Goal: Transaction & Acquisition: Purchase product/service

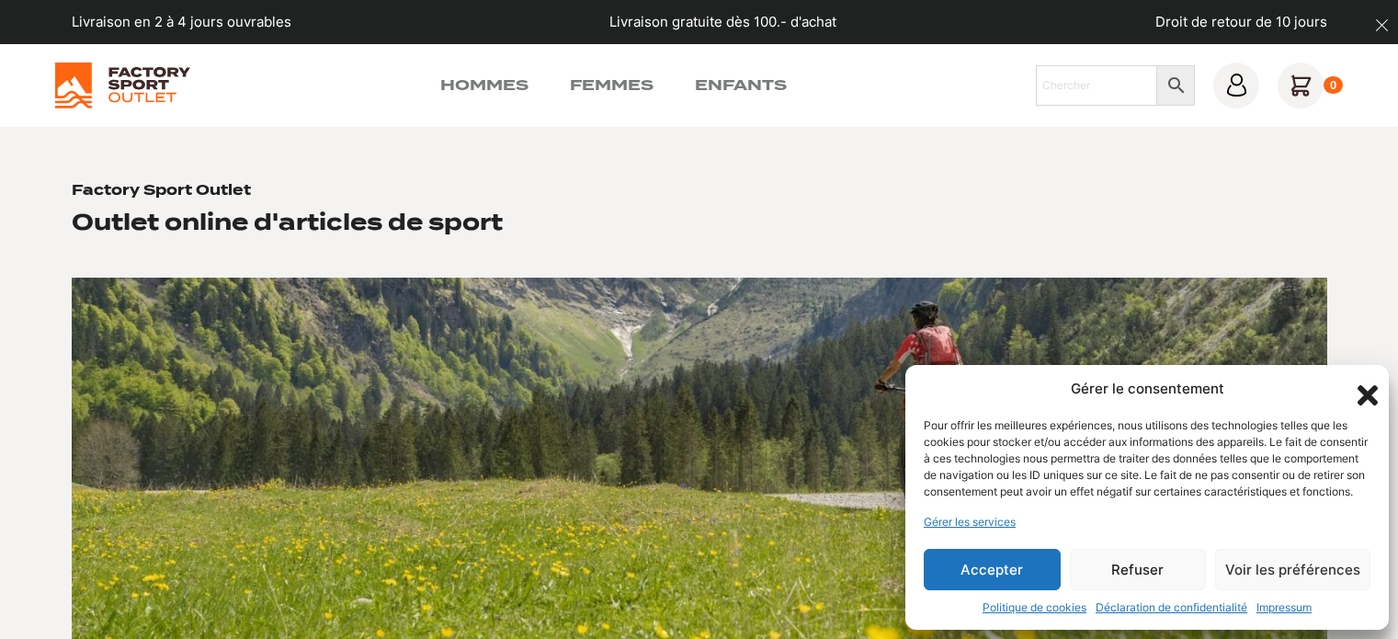
click at [1365, 385] on icon "Fermer la boîte de dialogue" at bounding box center [1367, 395] width 20 height 20
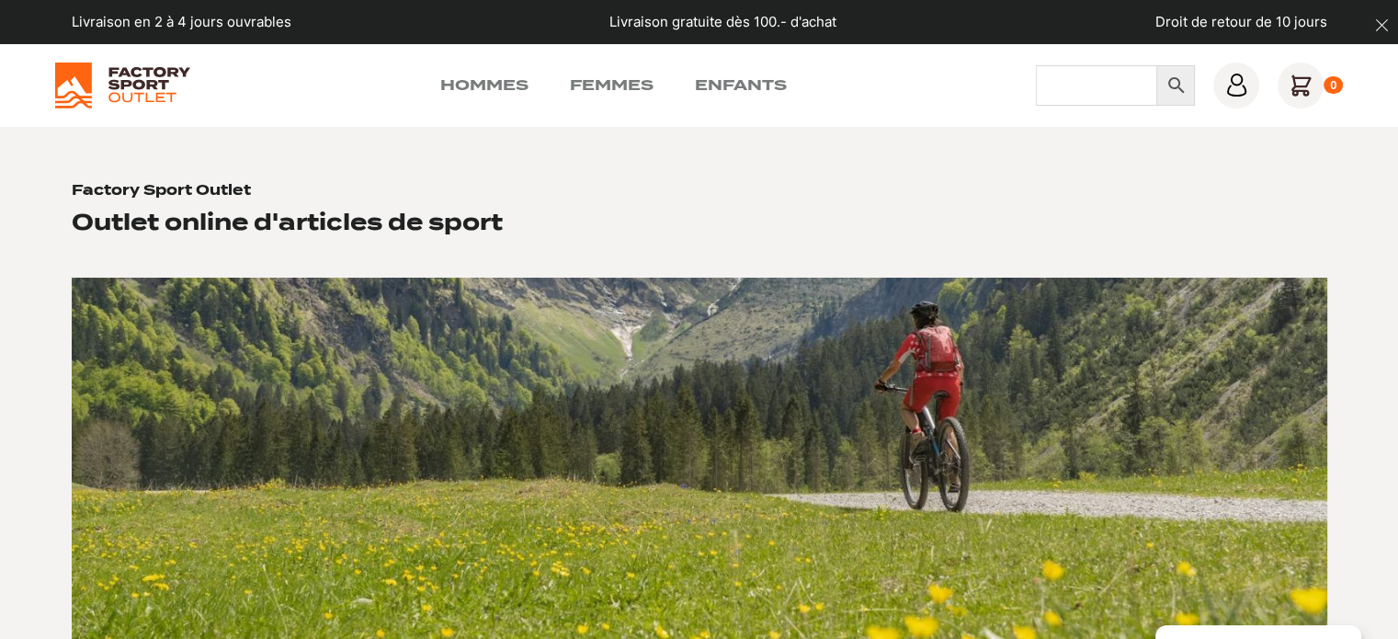
click at [1114, 86] on input "Chercher" at bounding box center [1097, 85] width 122 height 40
type input "scott supertrac ultra rc"
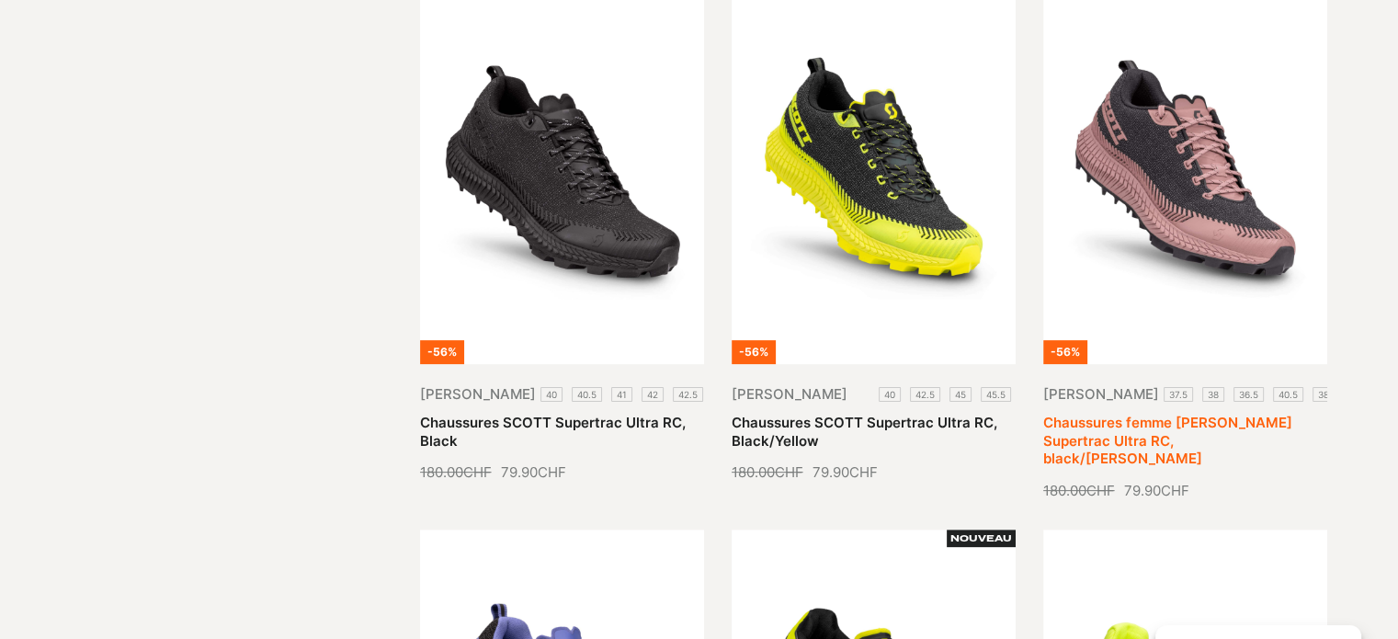
scroll to position [459, 0]
click at [1165, 425] on link "Chaussures femme [PERSON_NAME] Supertrac Ultra RC, black/[PERSON_NAME]" at bounding box center [1167, 439] width 249 height 53
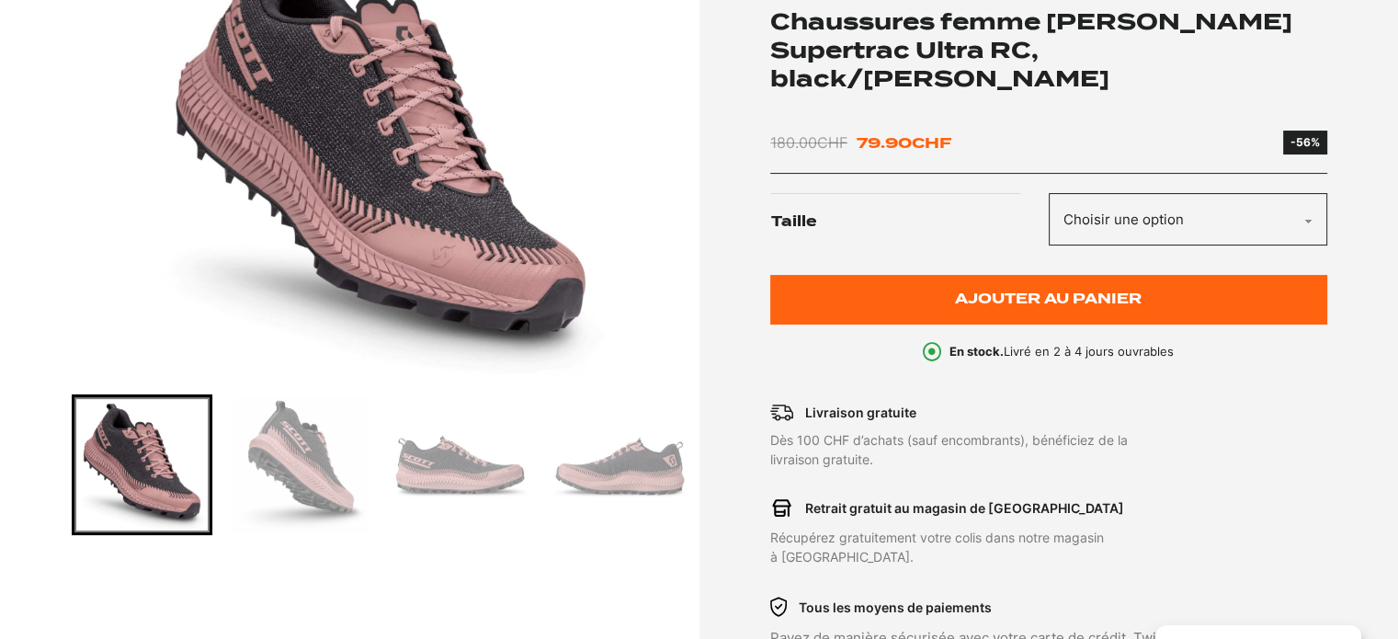
scroll to position [368, 0]
click at [1048, 193] on select "Choisir une option 37.5 38 36.5 40.5 38.5 40" at bounding box center [1187, 219] width 278 height 52
select select "38.5"
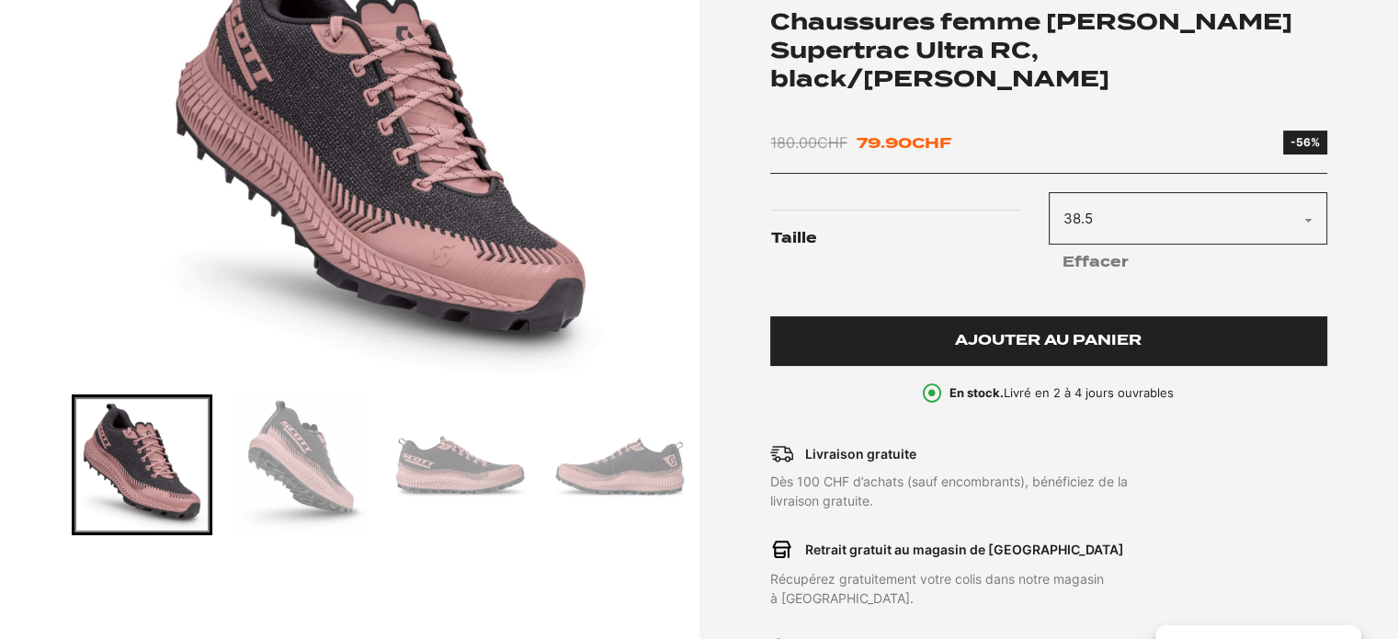
click at [1081, 333] on span "Ajouter au panier" at bounding box center [1048, 341] width 187 height 16
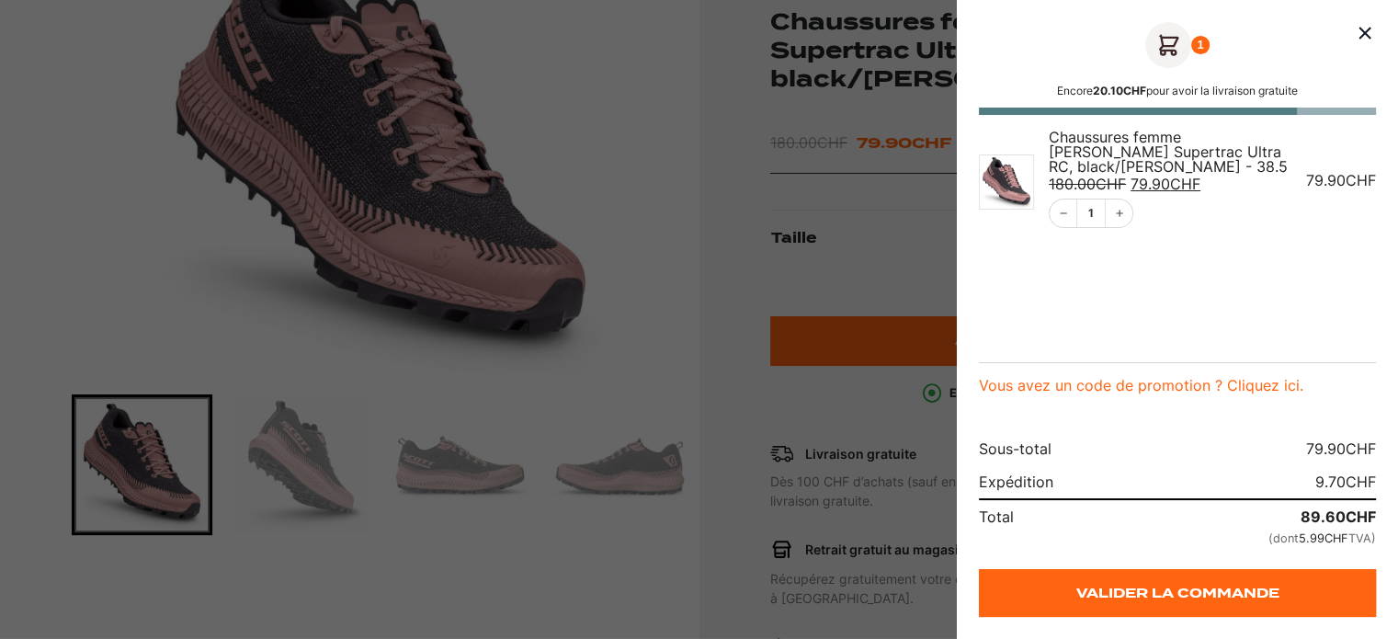
scroll to position [184, 0]
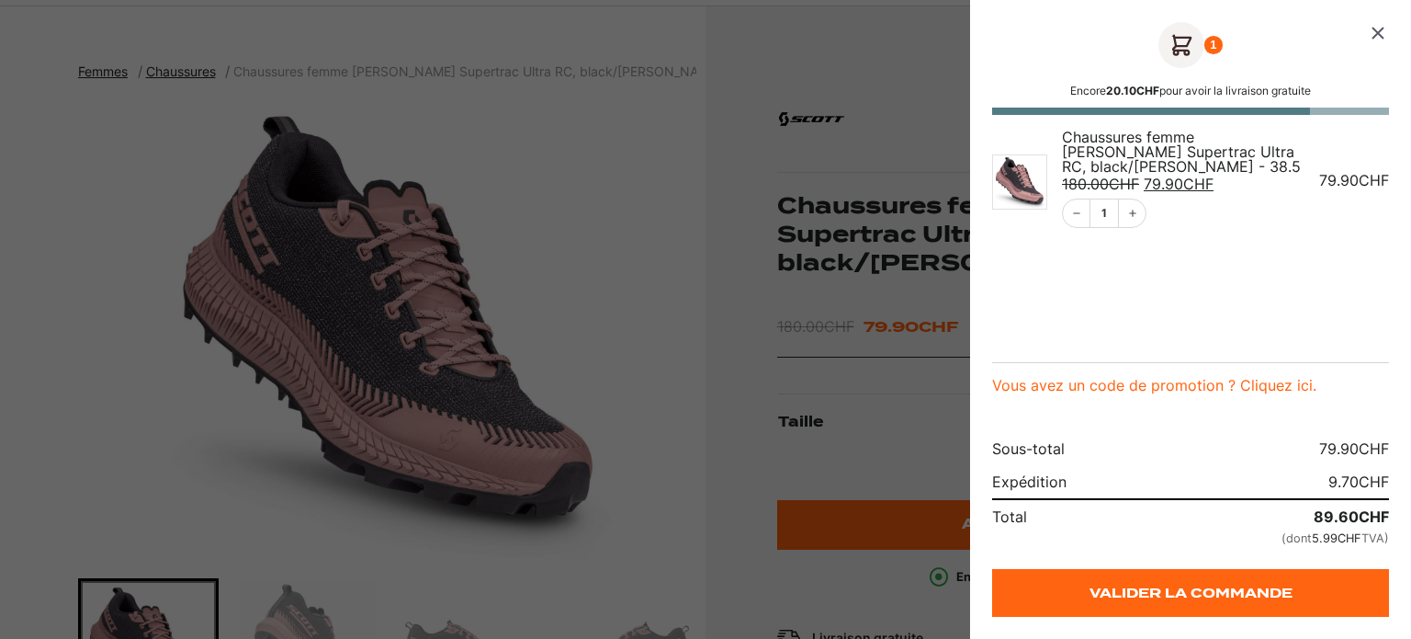
click at [1378, 31] on icon "Fermer le panier" at bounding box center [1378, 33] width 22 height 22
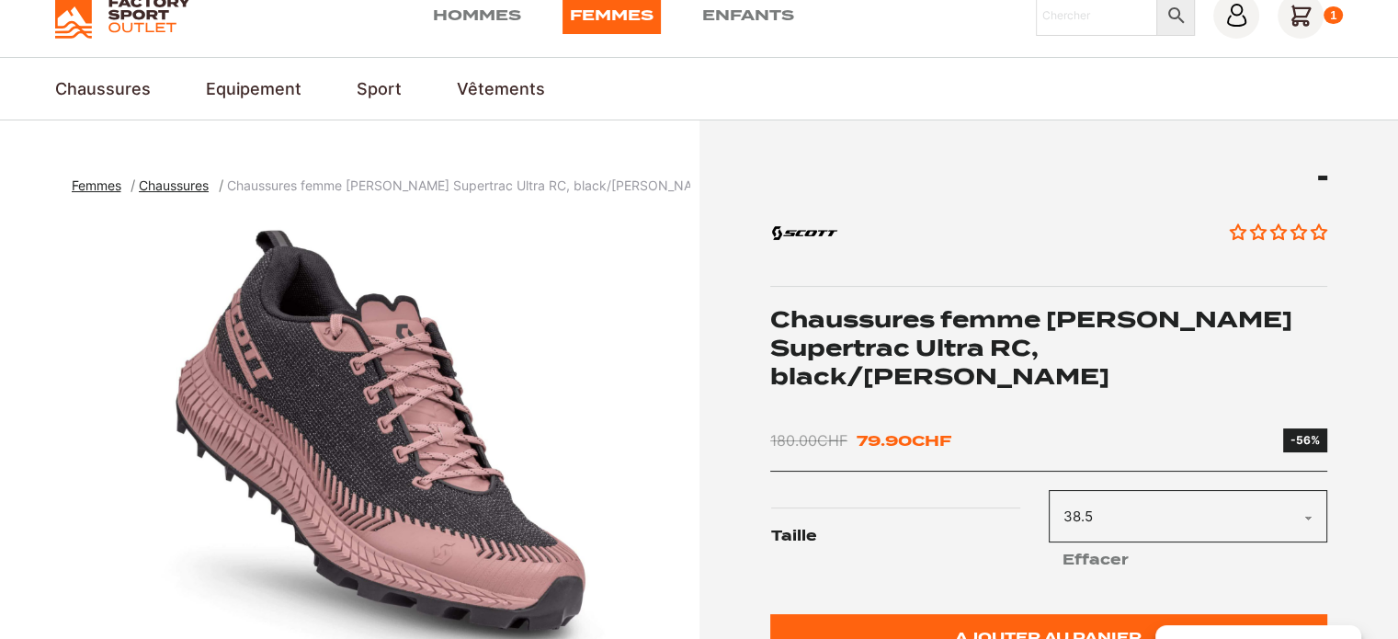
scroll to position [0, 0]
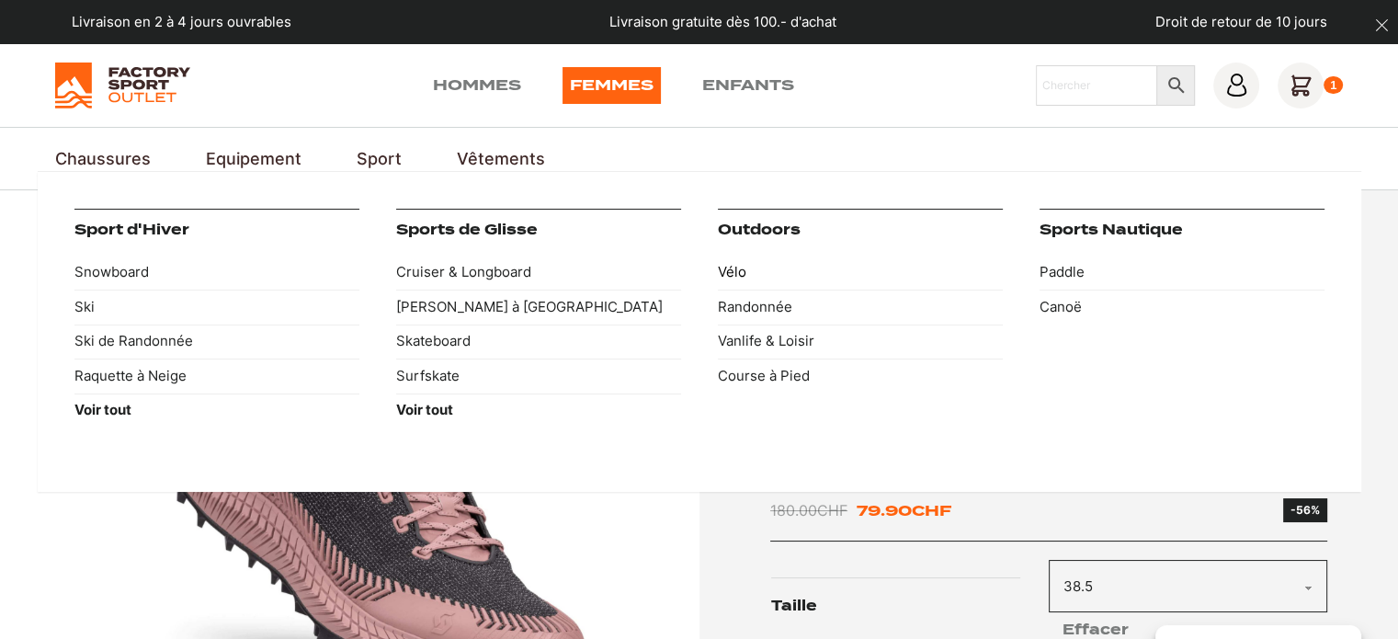
click at [739, 275] on link "Vélo" at bounding box center [860, 272] width 285 height 35
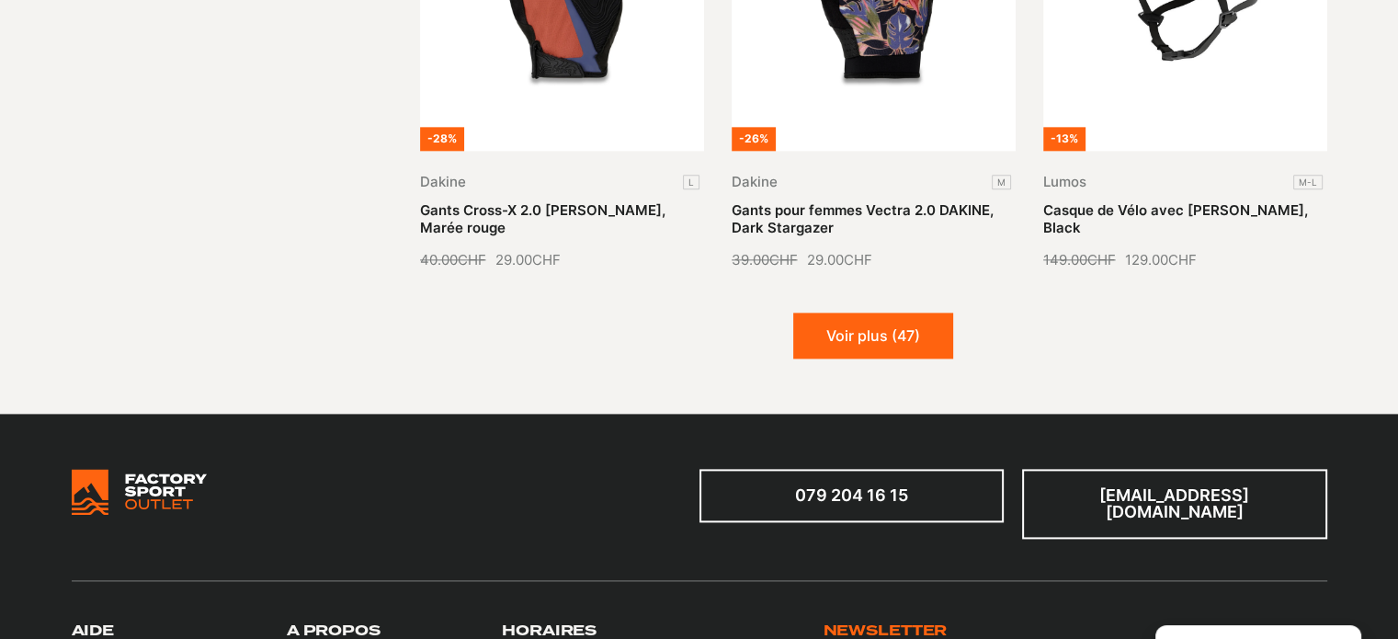
scroll to position [2297, 0]
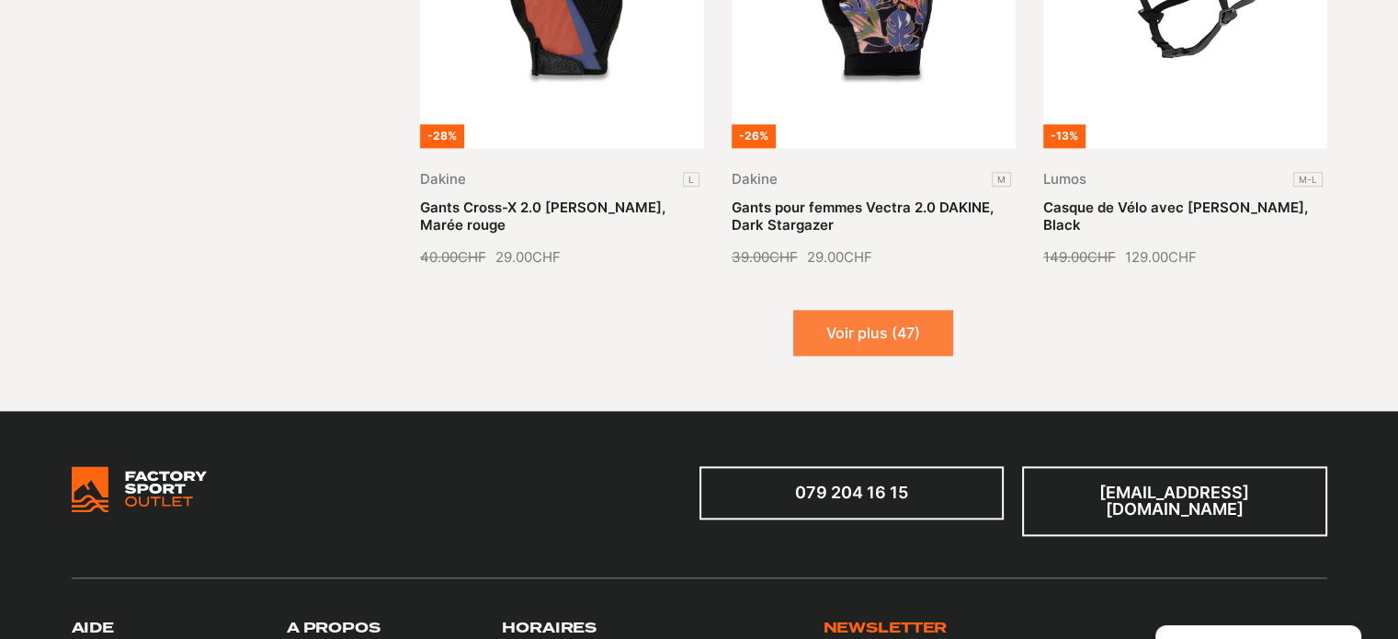
click at [914, 337] on button "Voir plus (47)" at bounding box center [873, 333] width 160 height 46
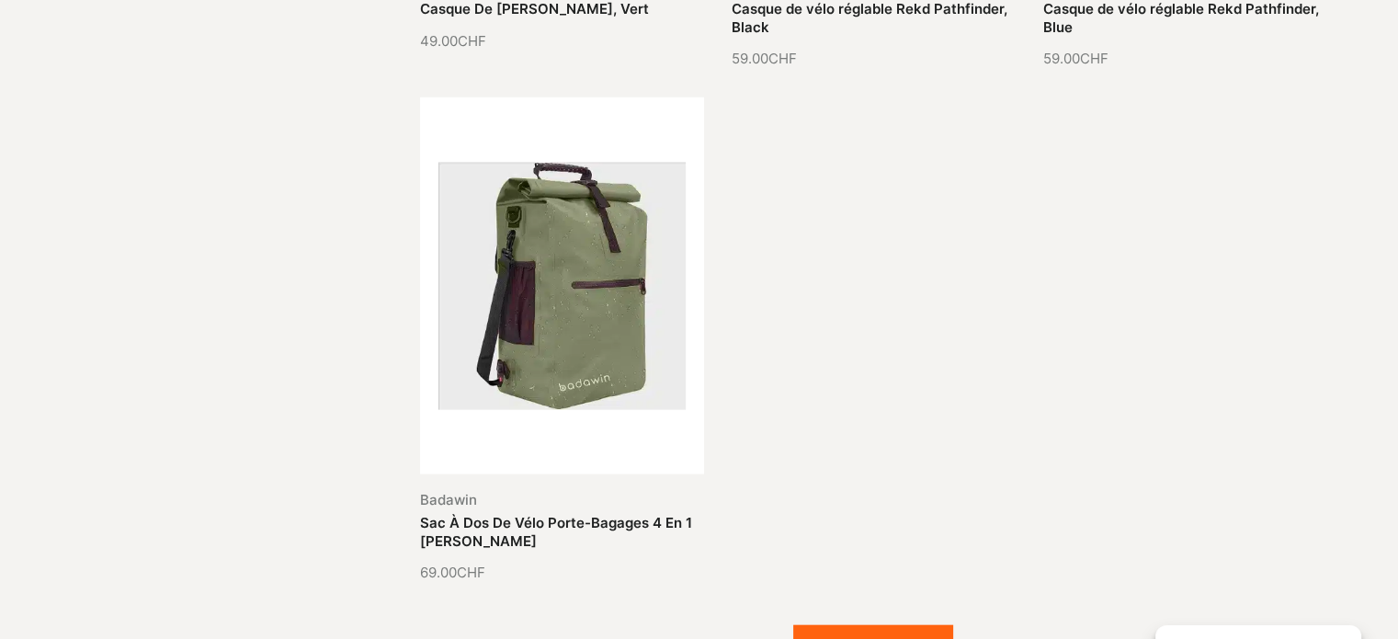
scroll to position [4319, 0]
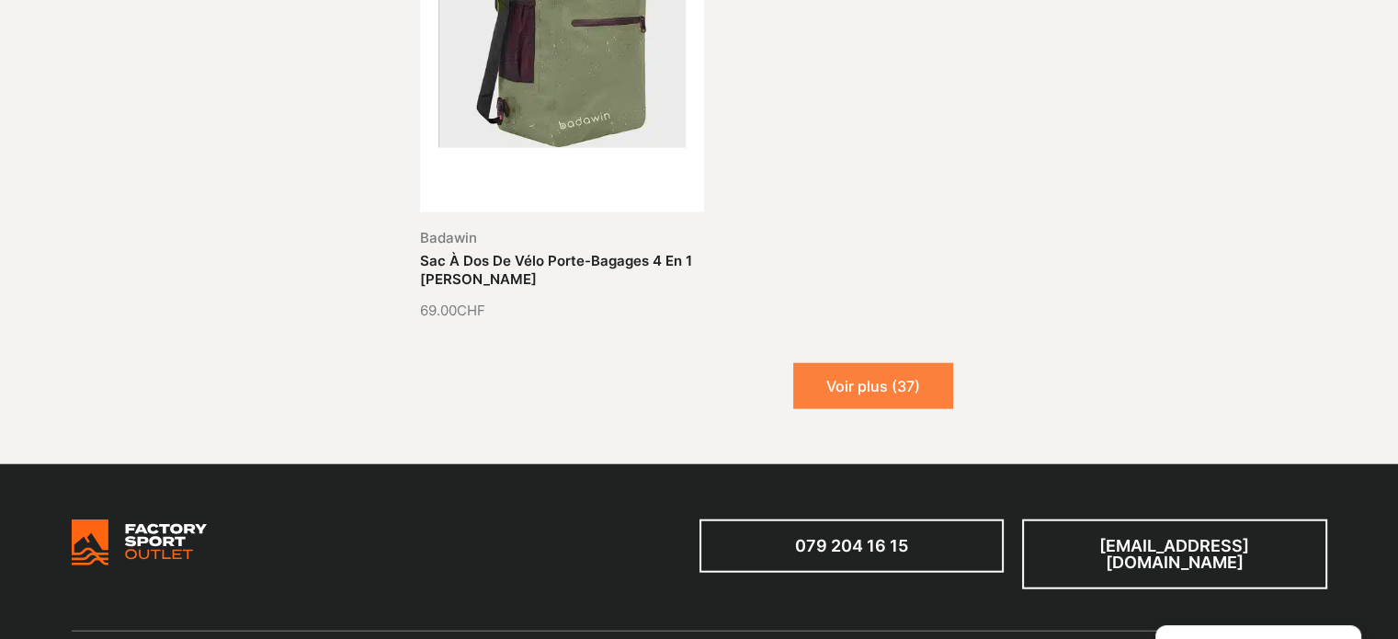
click at [895, 388] on button "Voir plus (37)" at bounding box center [873, 386] width 160 height 46
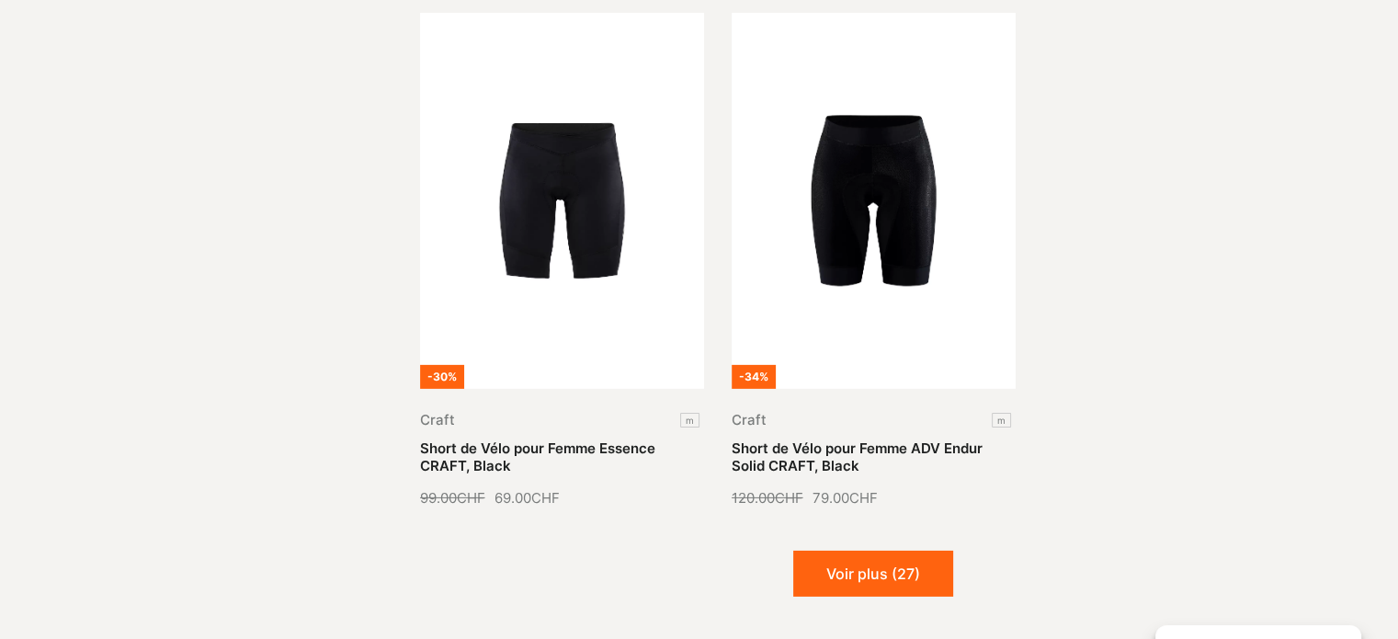
scroll to position [5881, 0]
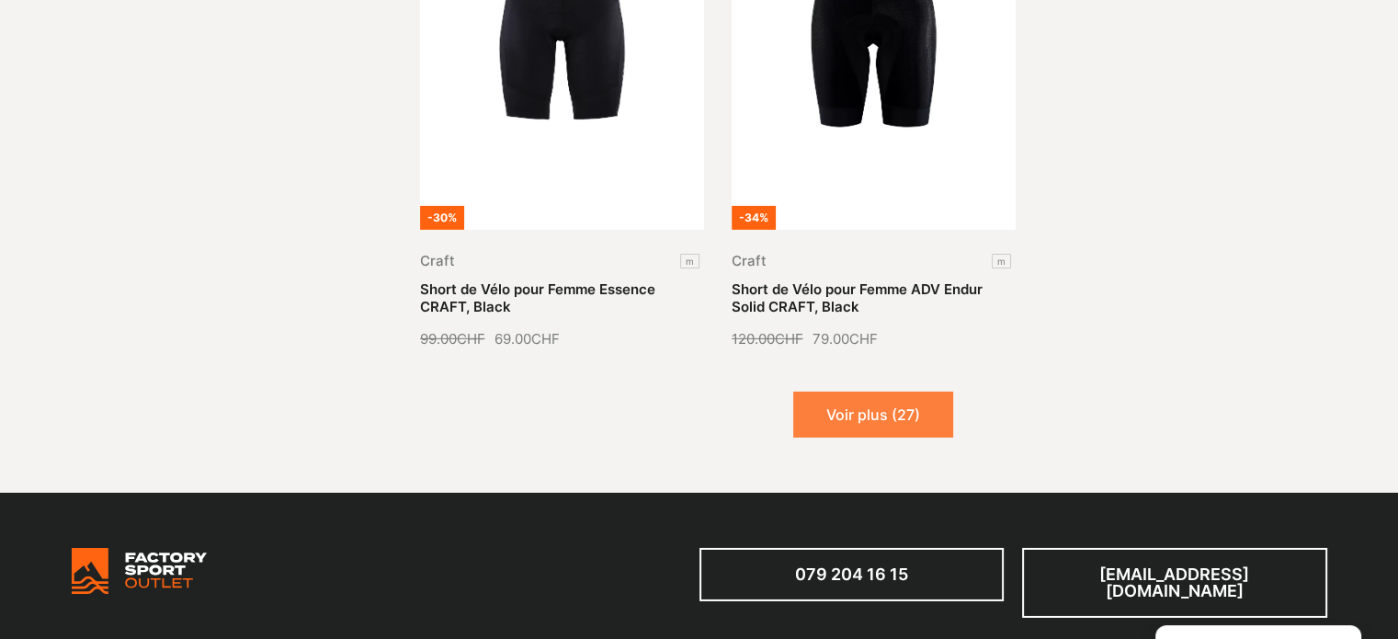
click at [892, 401] on button "Voir plus (27)" at bounding box center [873, 414] width 160 height 46
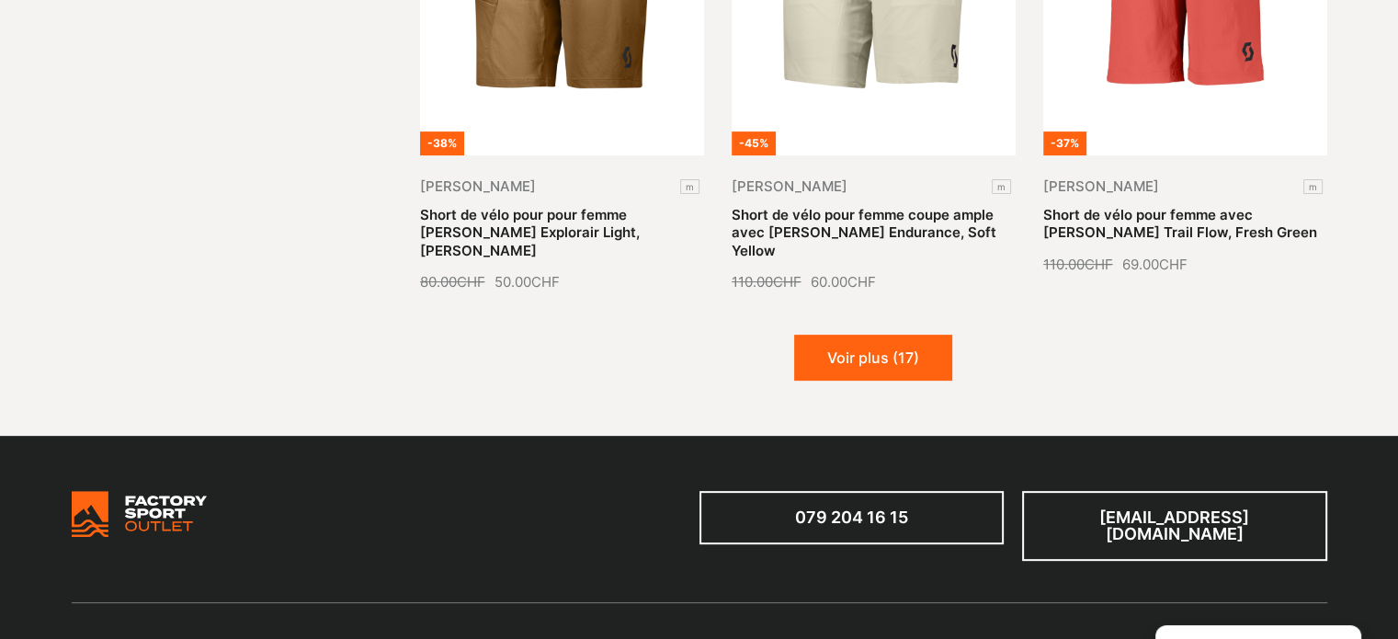
scroll to position [7810, 0]
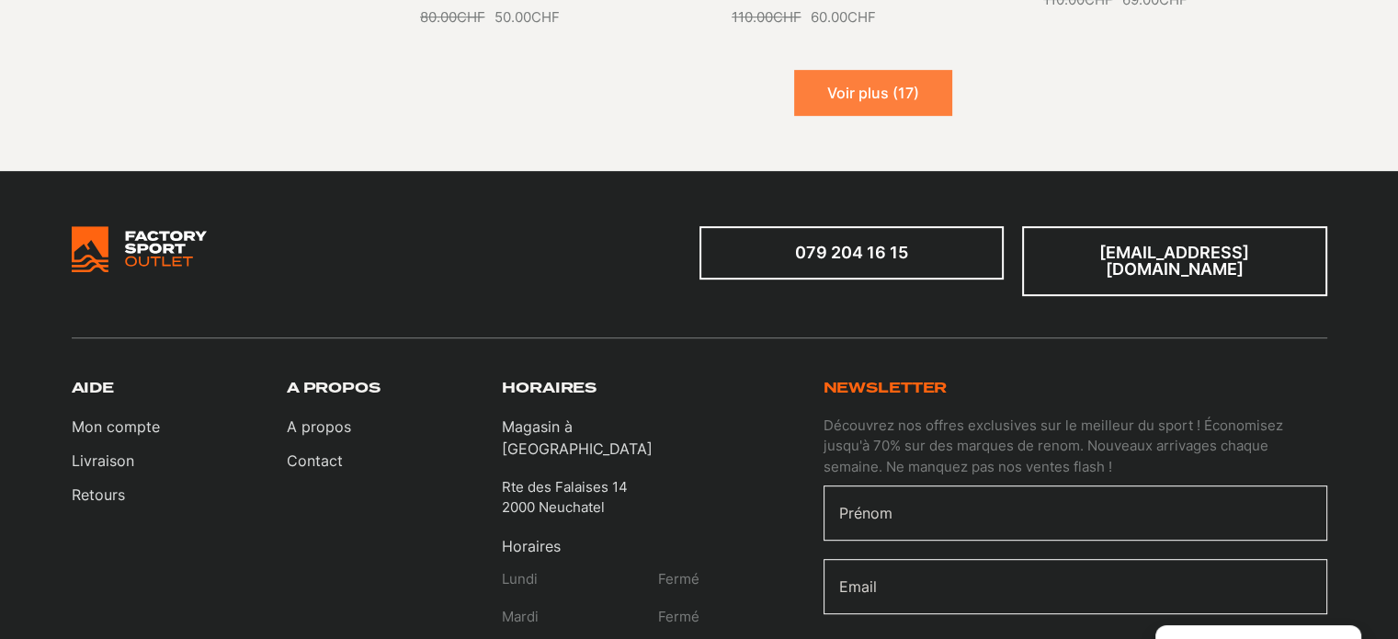
click at [930, 100] on button "Voir plus (17)" at bounding box center [873, 93] width 158 height 46
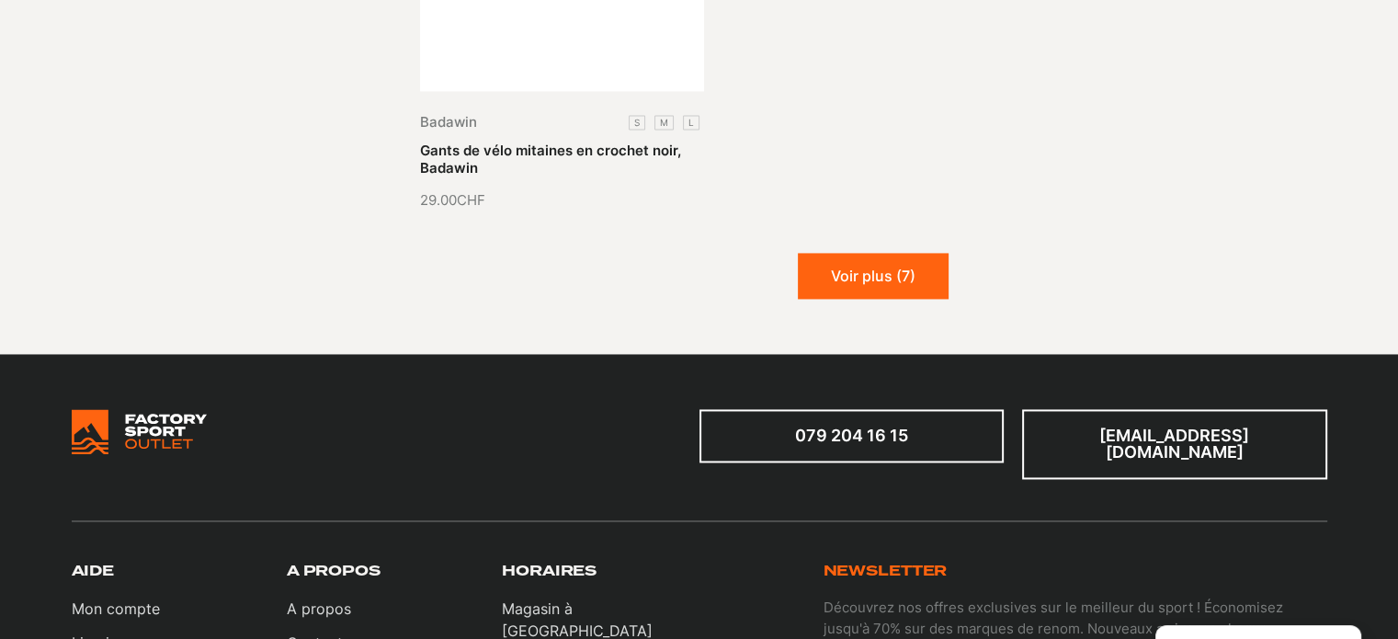
scroll to position [9740, 0]
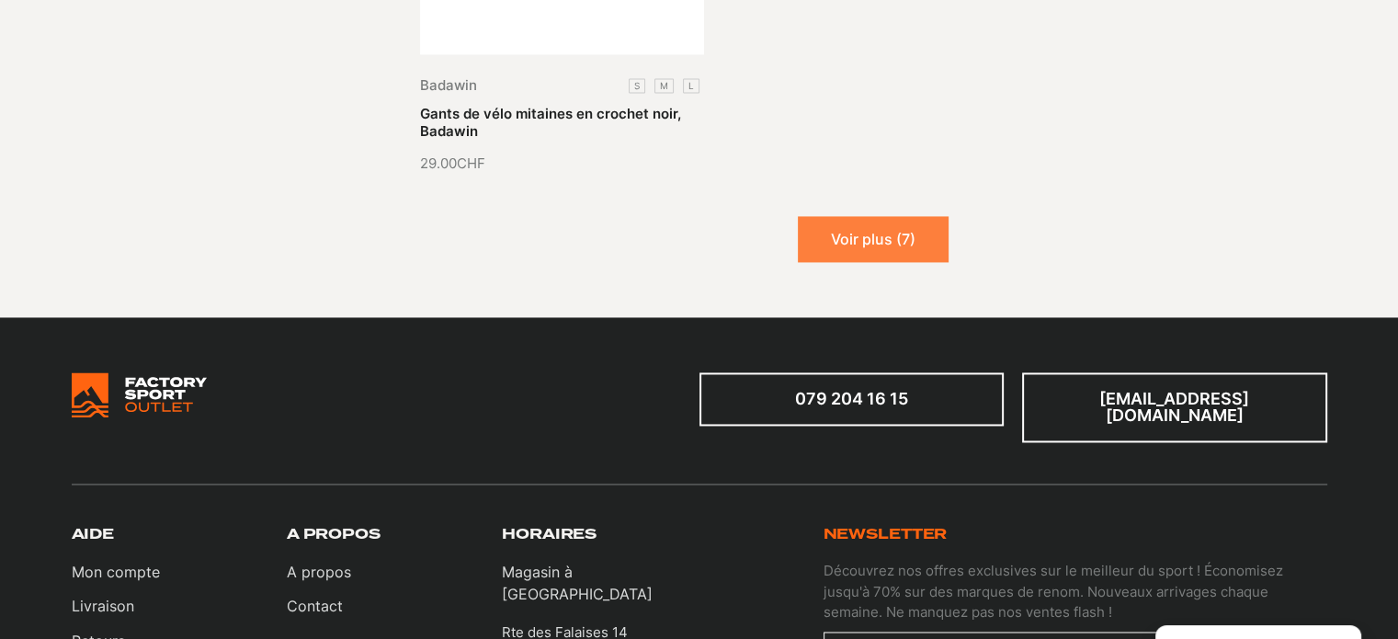
click at [871, 231] on button "Voir plus (7)" at bounding box center [873, 239] width 151 height 46
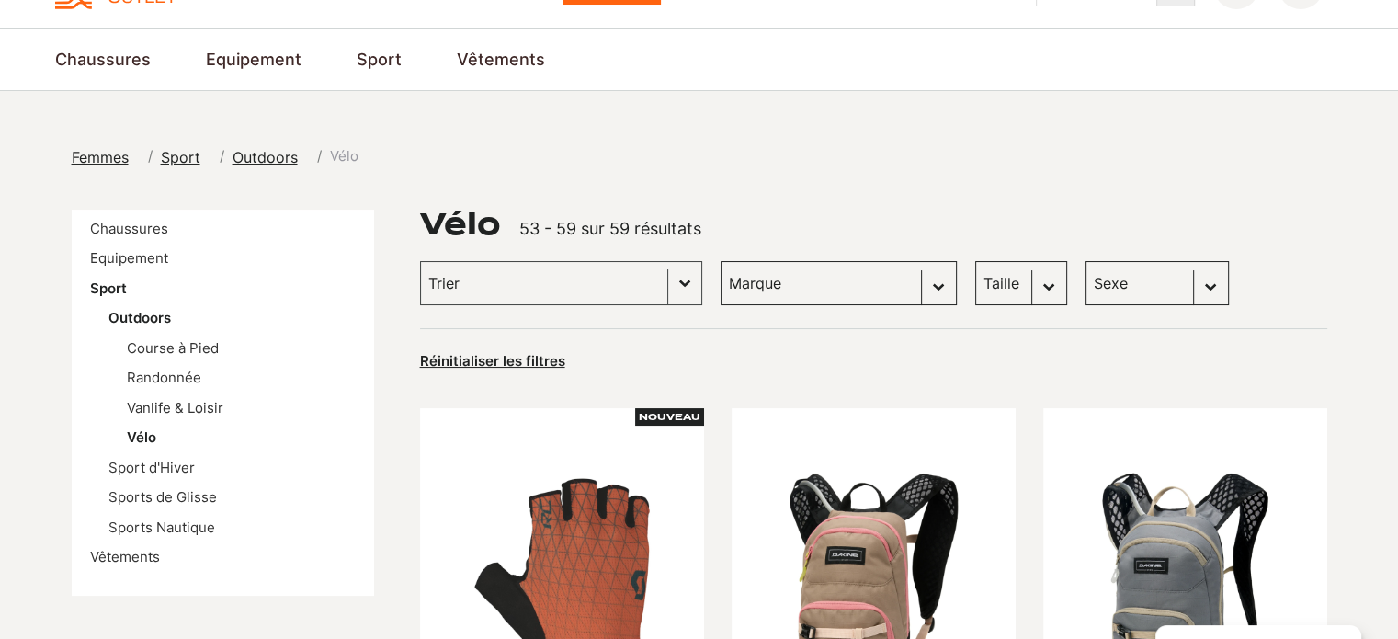
scroll to position [92, 0]
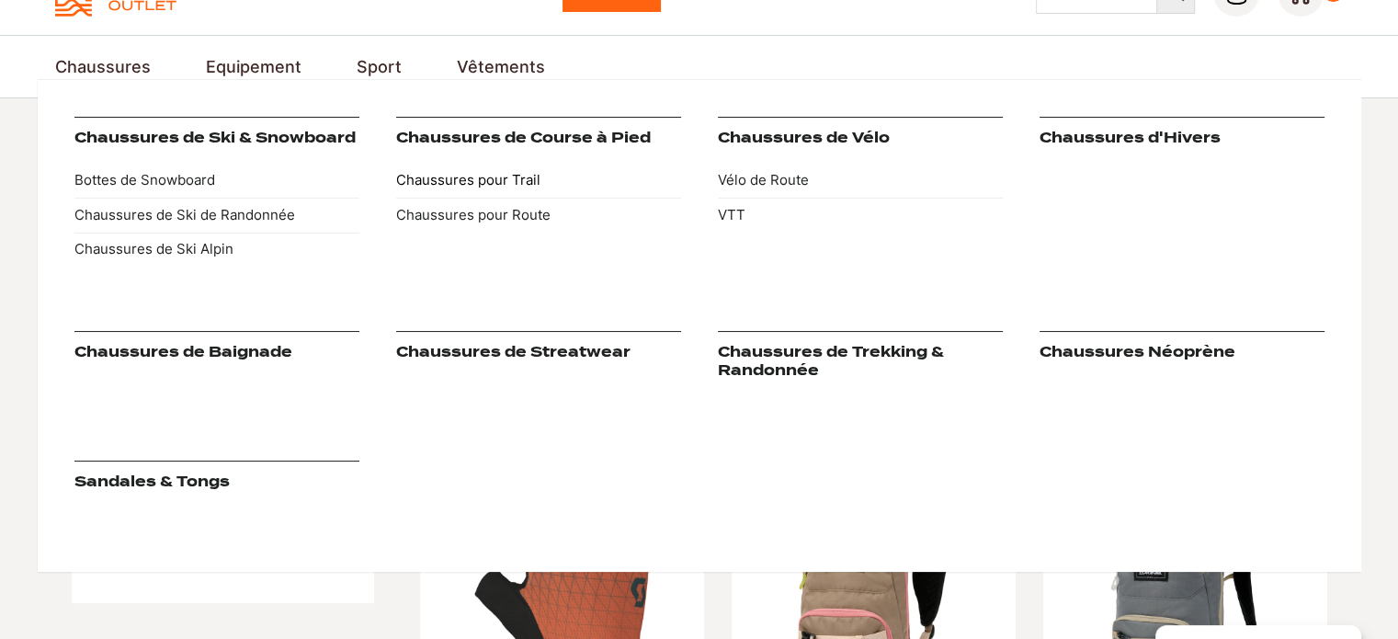
click at [426, 176] on link "Chaussures pour Trail" at bounding box center [538, 181] width 285 height 35
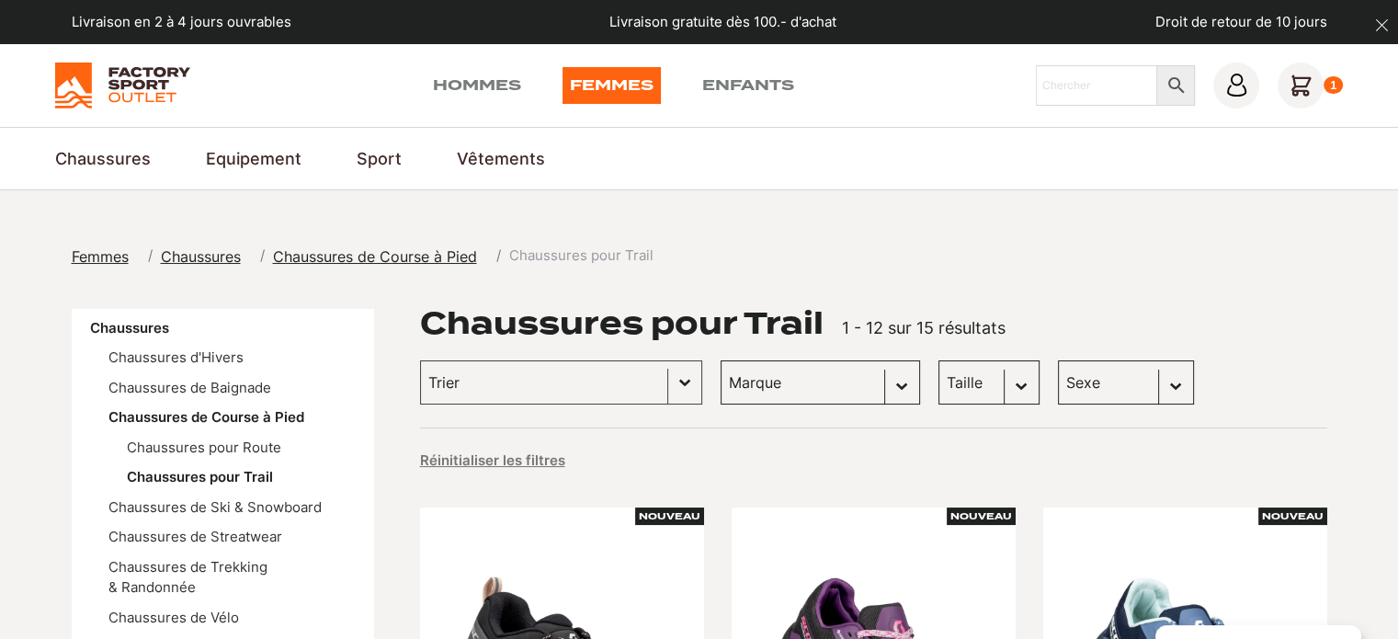
click at [1058, 385] on select "Sexe Femmes (14) Hommes (1)" at bounding box center [1126, 382] width 136 height 44
select select "femmes"
click at [1058, 360] on select "Sexe Femmes (14) Hommes (1)" at bounding box center [1126, 382] width 136 height 44
select select "femmes"
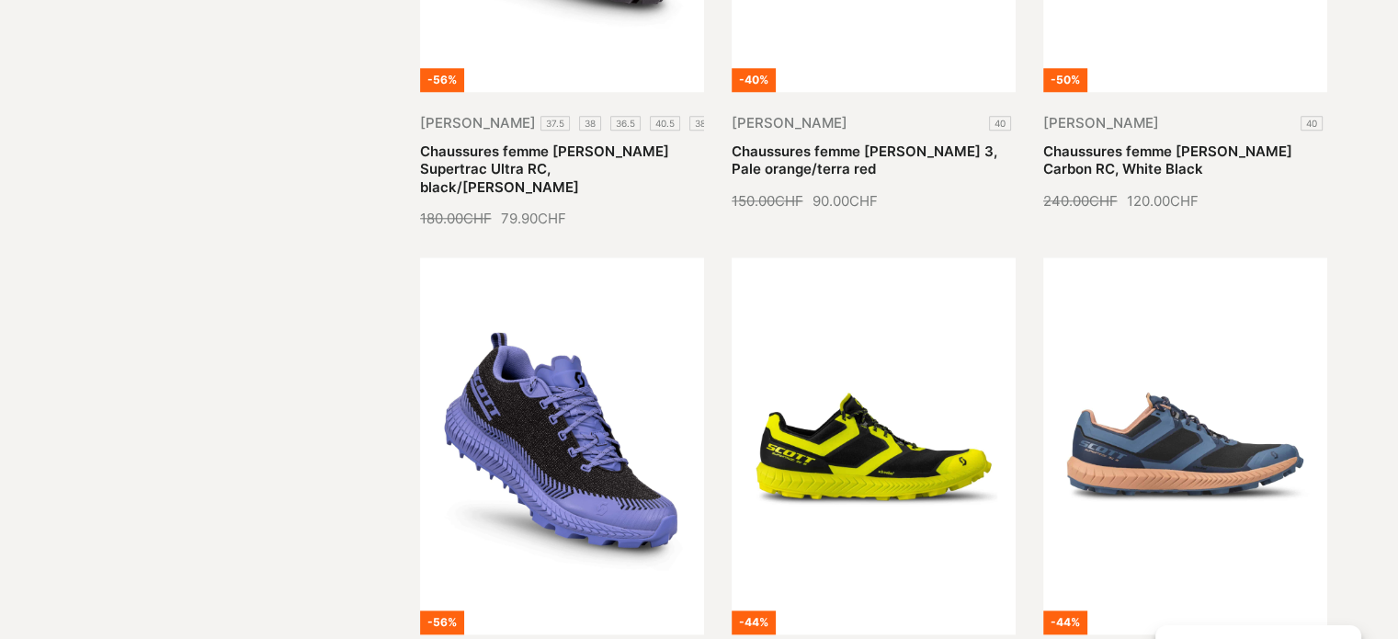
scroll to position [1562, 0]
